Goal: Information Seeking & Learning: Learn about a topic

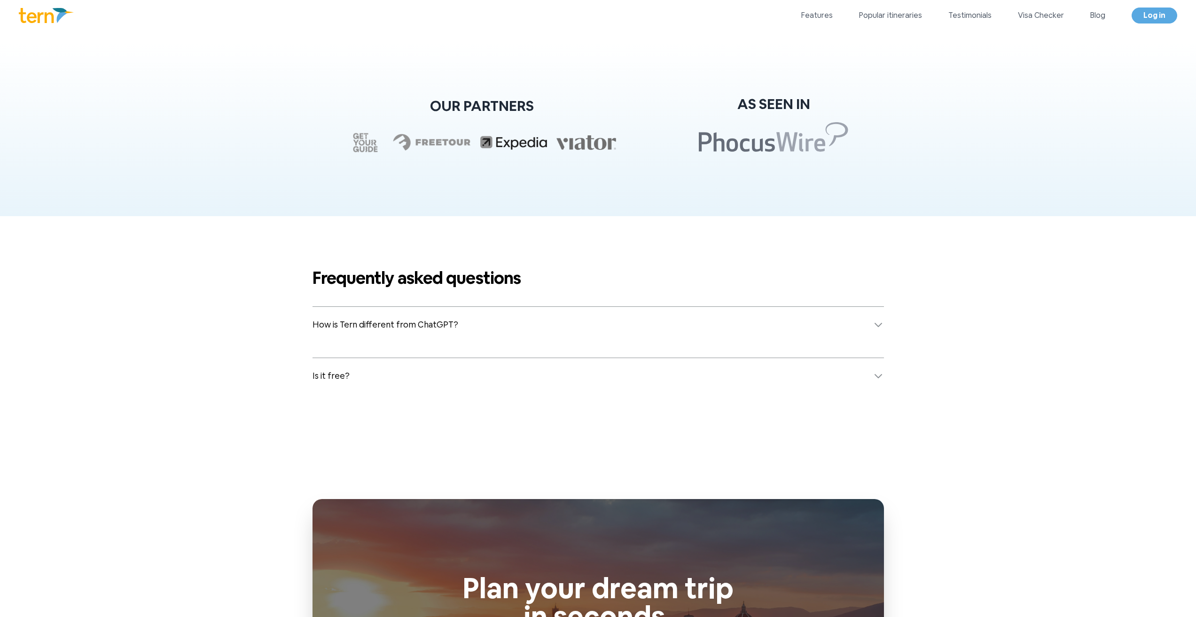
scroll to position [3720, 0]
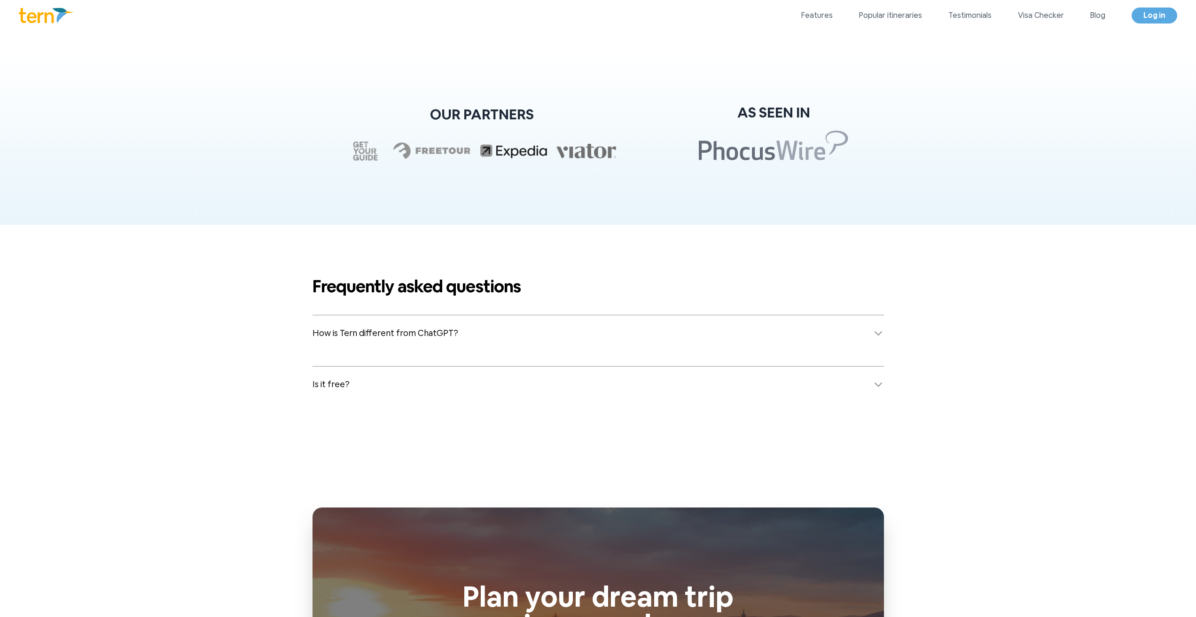
click at [517, 326] on button "How is Tern different from ChatGPT?" at bounding box center [597, 333] width 571 height 36
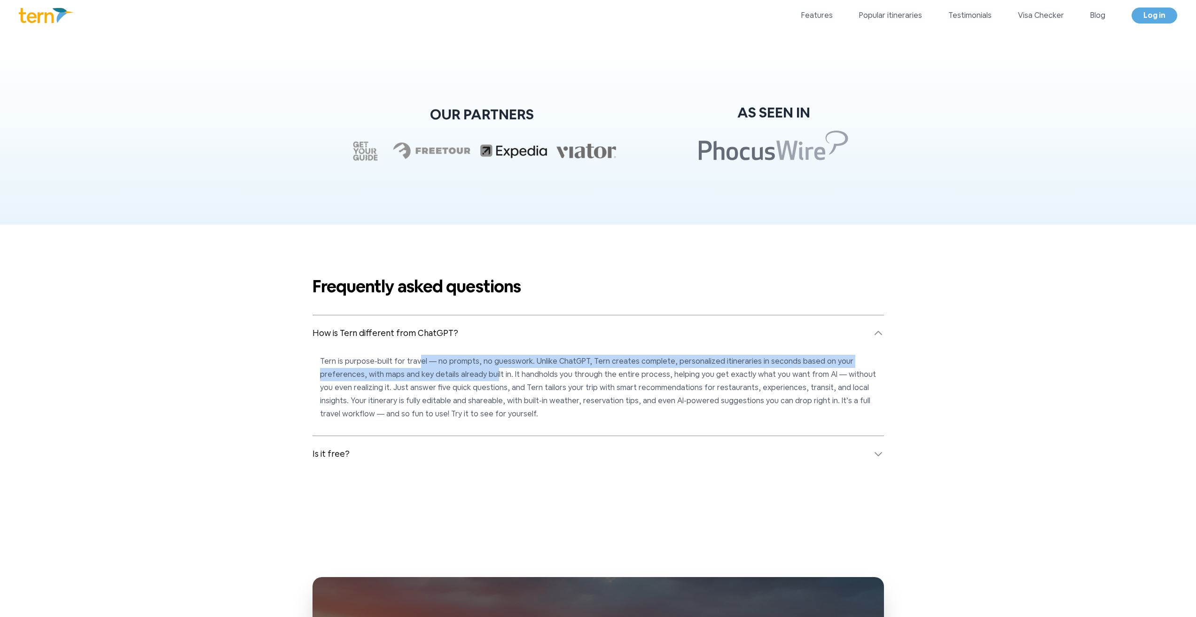
drag, startPoint x: 445, startPoint y: 361, endPoint x: 493, endPoint y: 369, distance: 49.0
click at [493, 369] on p "Tern is purpose-built for travel — no prompts, no guesswork. Unlike ChatGPT, Te…" at bounding box center [598, 388] width 556 height 66
drag, startPoint x: 508, startPoint y: 363, endPoint x: 545, endPoint y: 368, distance: 36.6
click at [545, 368] on p "Tern is purpose-built for travel — no prompts, no guesswork. Unlike ChatGPT, Te…" at bounding box center [598, 388] width 556 height 66
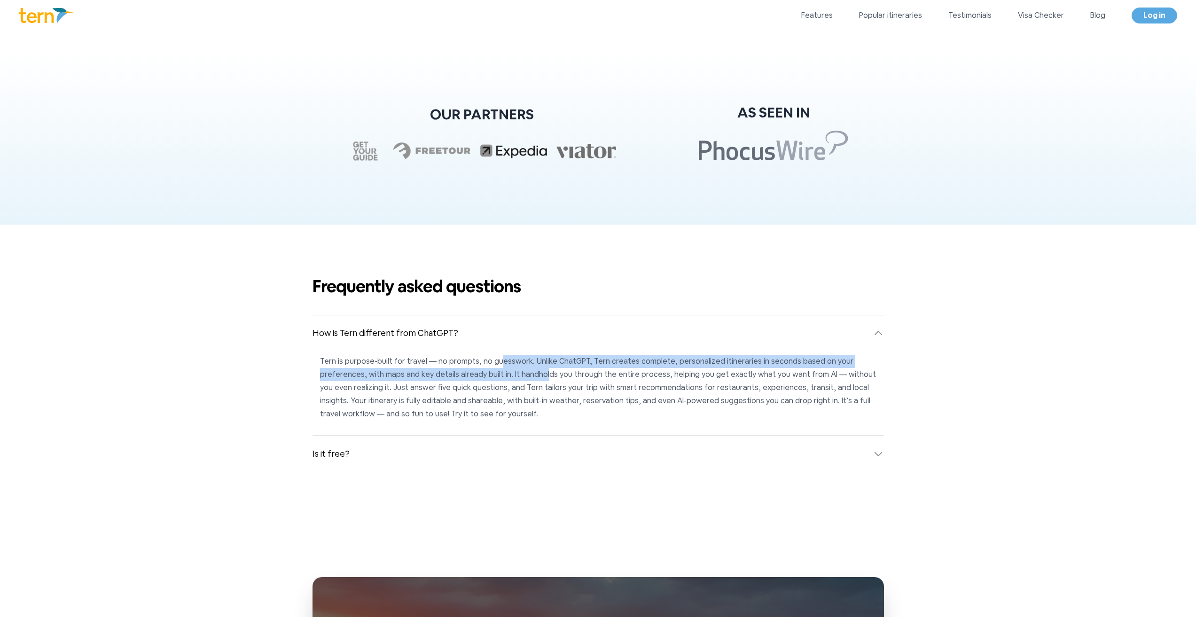
click at [545, 368] on p "Tern is purpose-built for travel — no prompts, no guesswork. Unlike ChatGPT, Te…" at bounding box center [598, 388] width 556 height 66
drag, startPoint x: 529, startPoint y: 362, endPoint x: 663, endPoint y: 368, distance: 135.0
click at [663, 368] on p "Tern is purpose-built for travel — no prompts, no guesswork. Unlike ChatGPT, Te…" at bounding box center [598, 388] width 556 height 66
drag, startPoint x: 664, startPoint y: 362, endPoint x: 669, endPoint y: 380, distance: 17.9
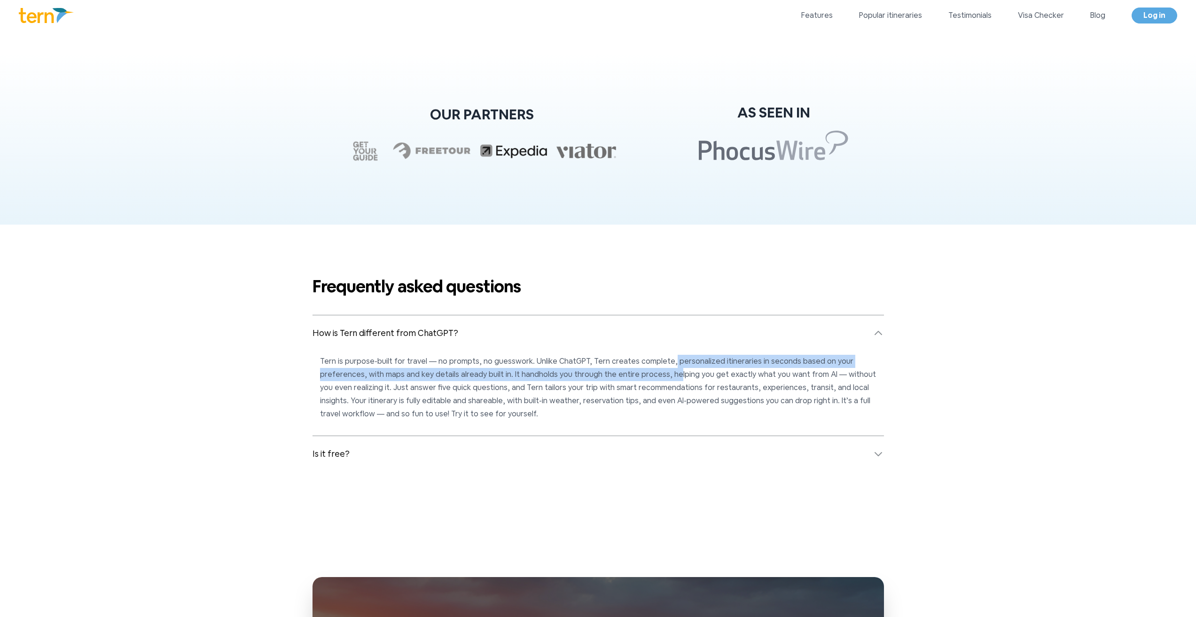
click at [669, 380] on p "Tern is purpose-built for travel — no prompts, no guesswork. Unlike ChatGPT, Te…" at bounding box center [598, 388] width 556 height 66
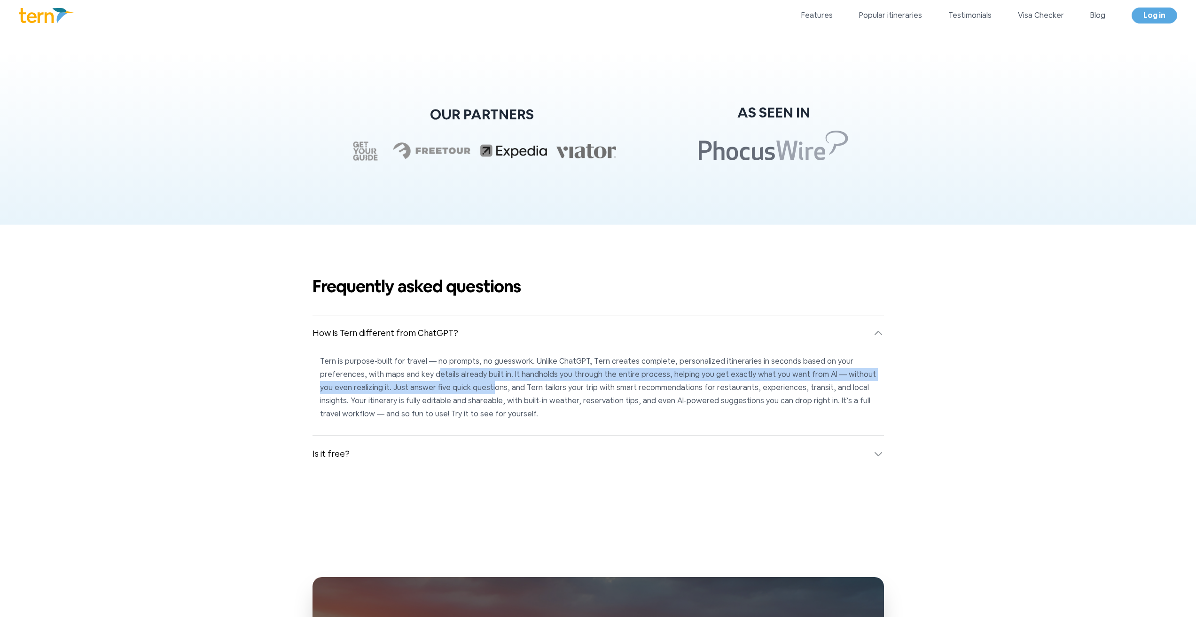
drag, startPoint x: 466, startPoint y: 389, endPoint x: 477, endPoint y: 393, distance: 11.7
click at [477, 393] on p "Tern is purpose-built for travel — no prompts, no guesswork. Unlike ChatGPT, Te…" at bounding box center [598, 388] width 556 height 66
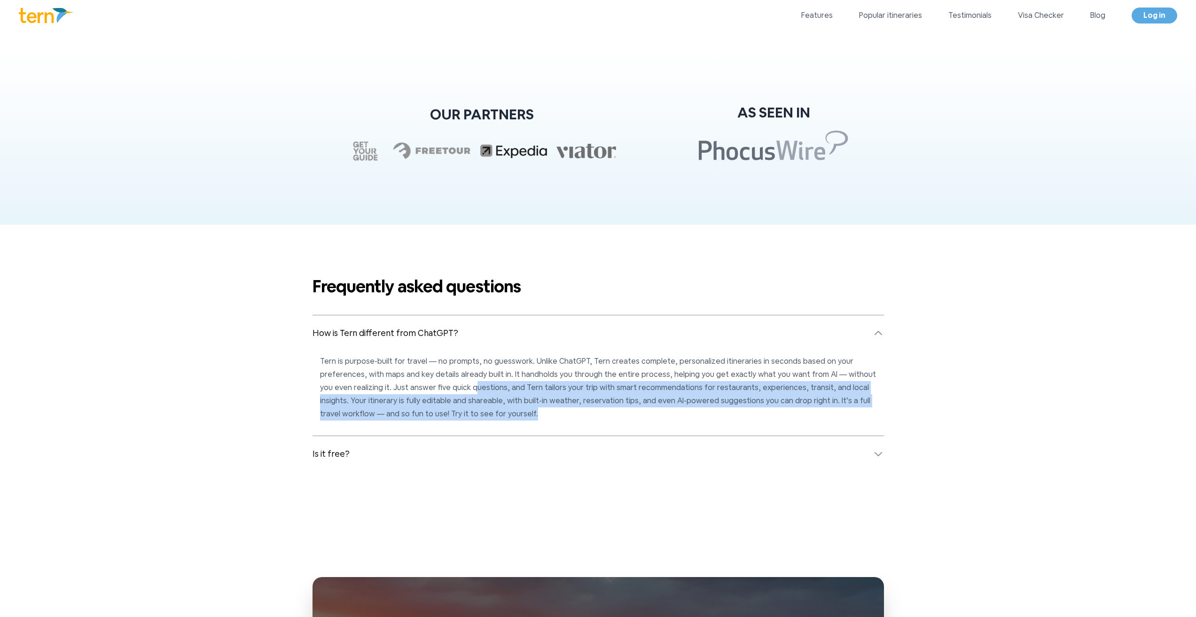
drag, startPoint x: 502, startPoint y: 406, endPoint x: 435, endPoint y: 378, distance: 73.3
click at [454, 386] on p "Tern is purpose-built for travel — no prompts, no guesswork. Unlike ChatGPT, Te…" at bounding box center [598, 388] width 556 height 66
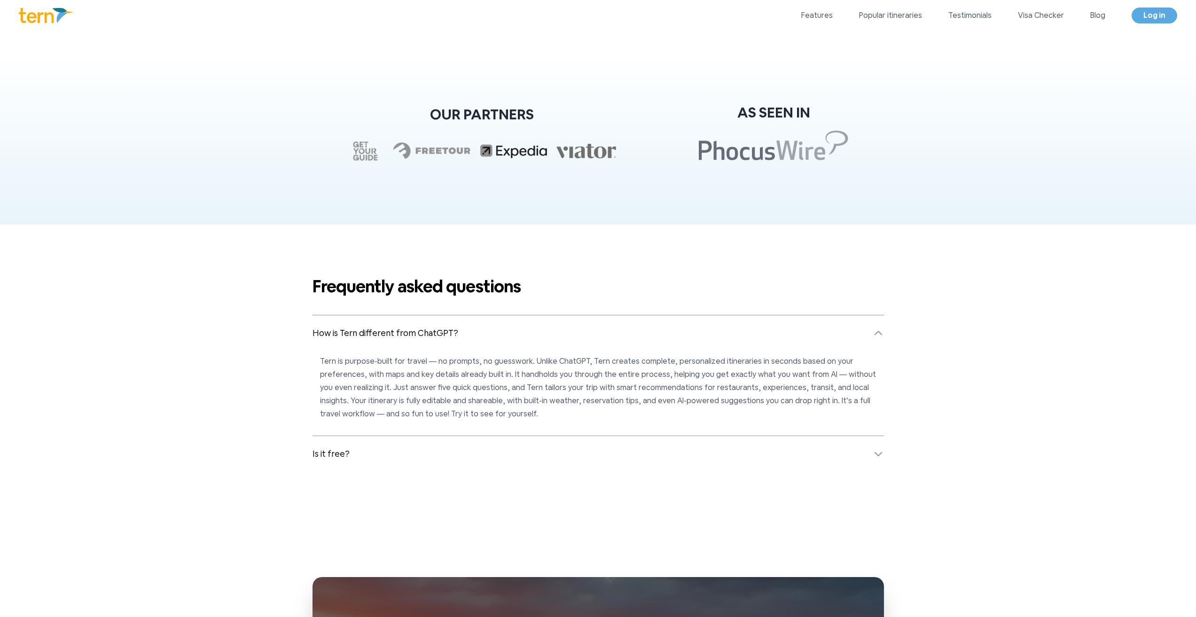
click at [435, 378] on p "Tern is purpose-built for travel — no prompts, no guesswork. Unlike ChatGPT, Te…" at bounding box center [598, 388] width 556 height 66
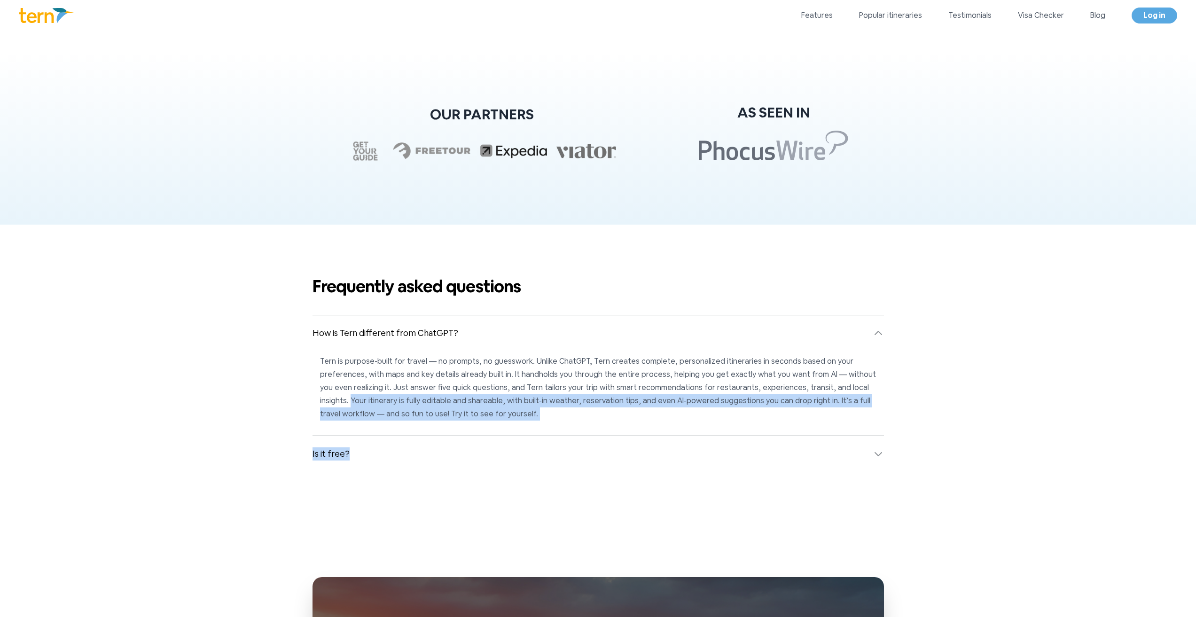
drag, startPoint x: 345, startPoint y: 404, endPoint x: 529, endPoint y: 428, distance: 185.8
click at [529, 428] on div "Frequently asked questions How is Tern different from ChatGPT? Tern is purpose-…" at bounding box center [597, 374] width 601 height 195
click at [529, 428] on dl "How is Tern different from ChatGPT? Tern is purpose-built for travel — no promp…" at bounding box center [597, 393] width 571 height 157
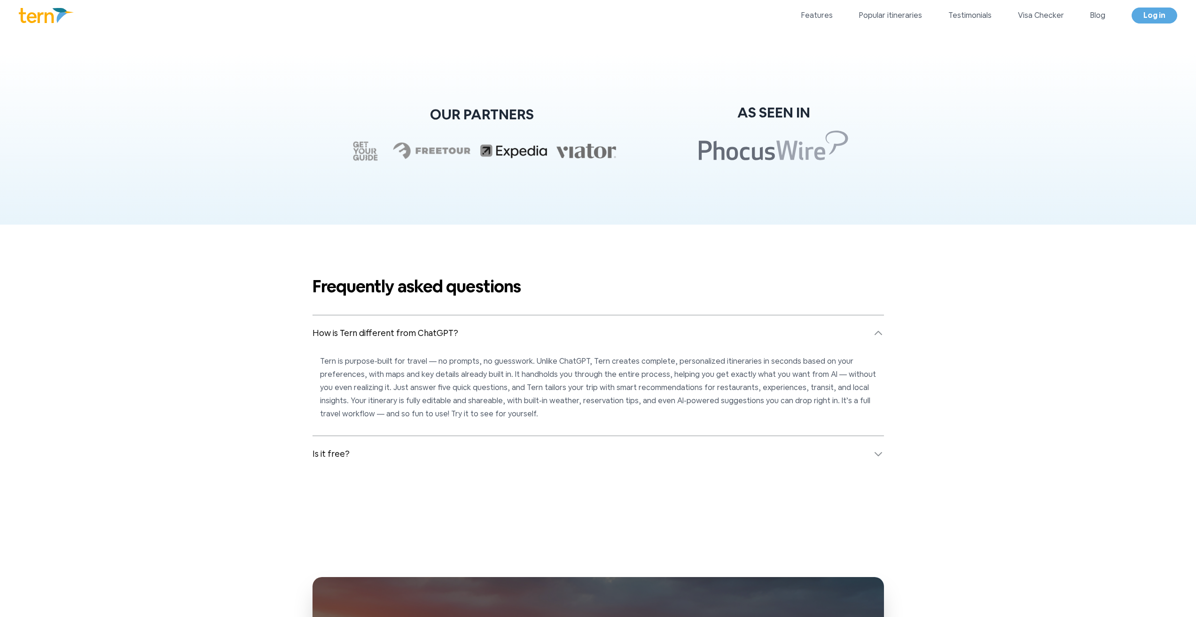
click at [441, 450] on button "Is it free?" at bounding box center [597, 454] width 571 height 36
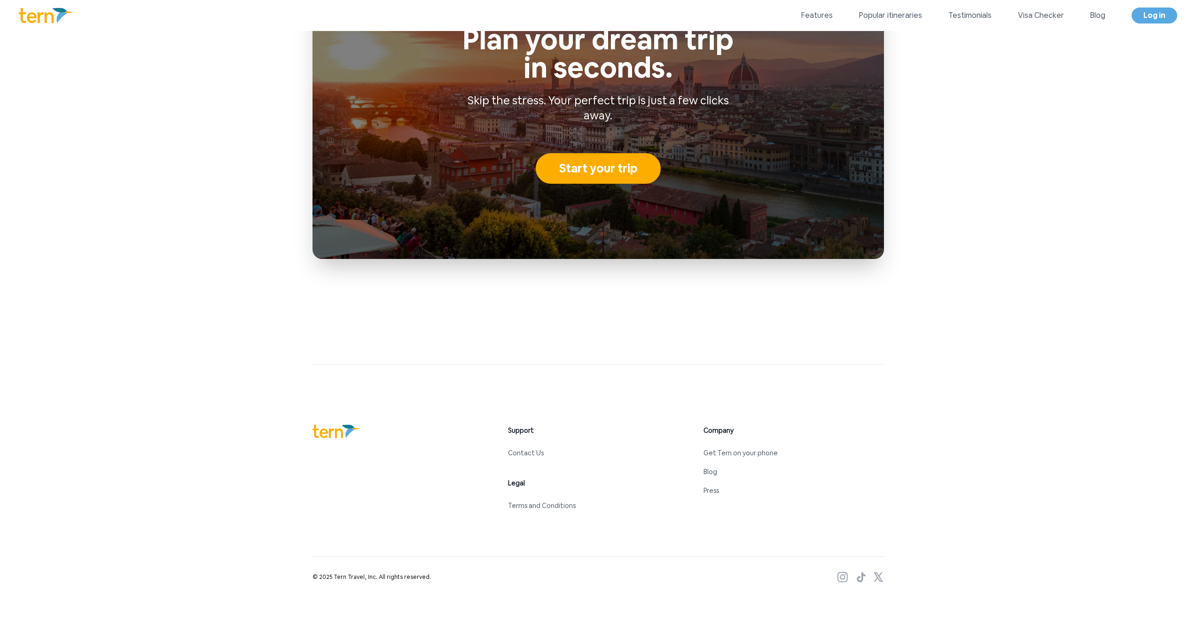
scroll to position [4378, 0]
